Goal: Task Accomplishment & Management: Use online tool/utility

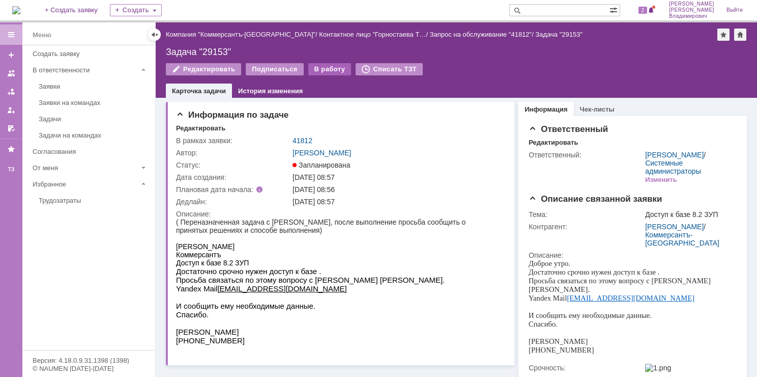
click at [310, 69] on div "В работу" at bounding box center [329, 69] width 43 height 12
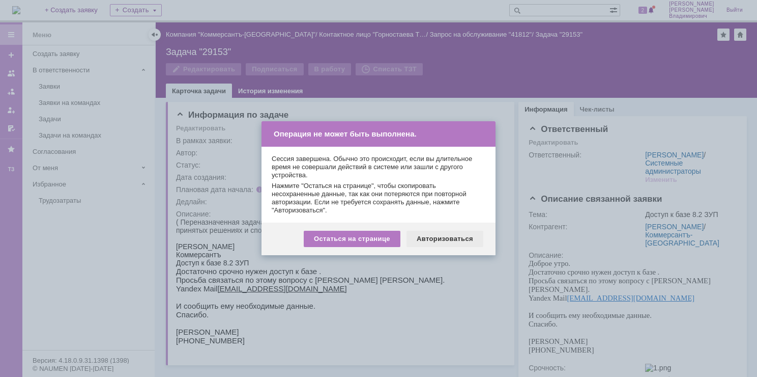
click at [441, 239] on div "Авторизоваться" at bounding box center [445, 239] width 77 height 16
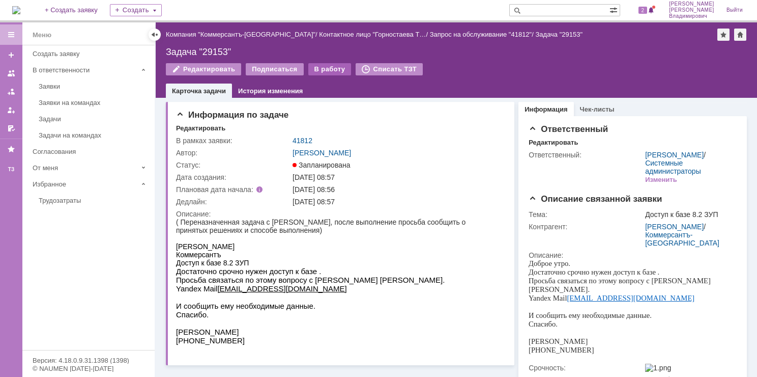
click at [327, 71] on div "В работу" at bounding box center [329, 69] width 43 height 12
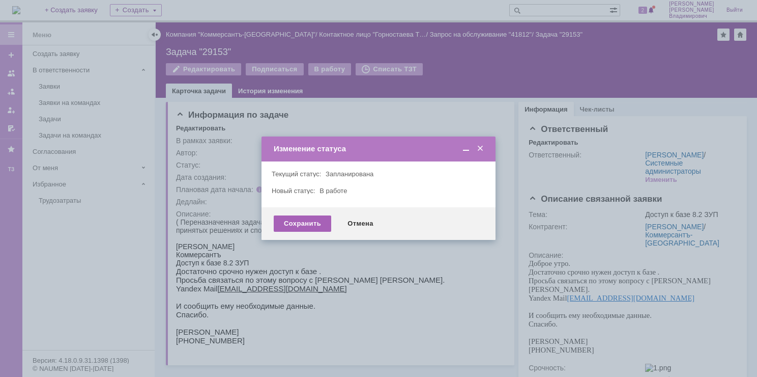
click at [307, 220] on div "Сохранить" at bounding box center [303, 223] width 58 height 16
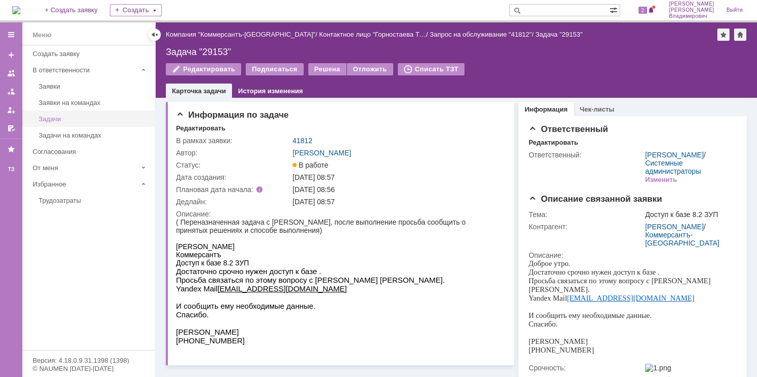
click at [104, 115] on div "Задачи" at bounding box center [94, 119] width 110 height 8
